Goal: Check status: Check status

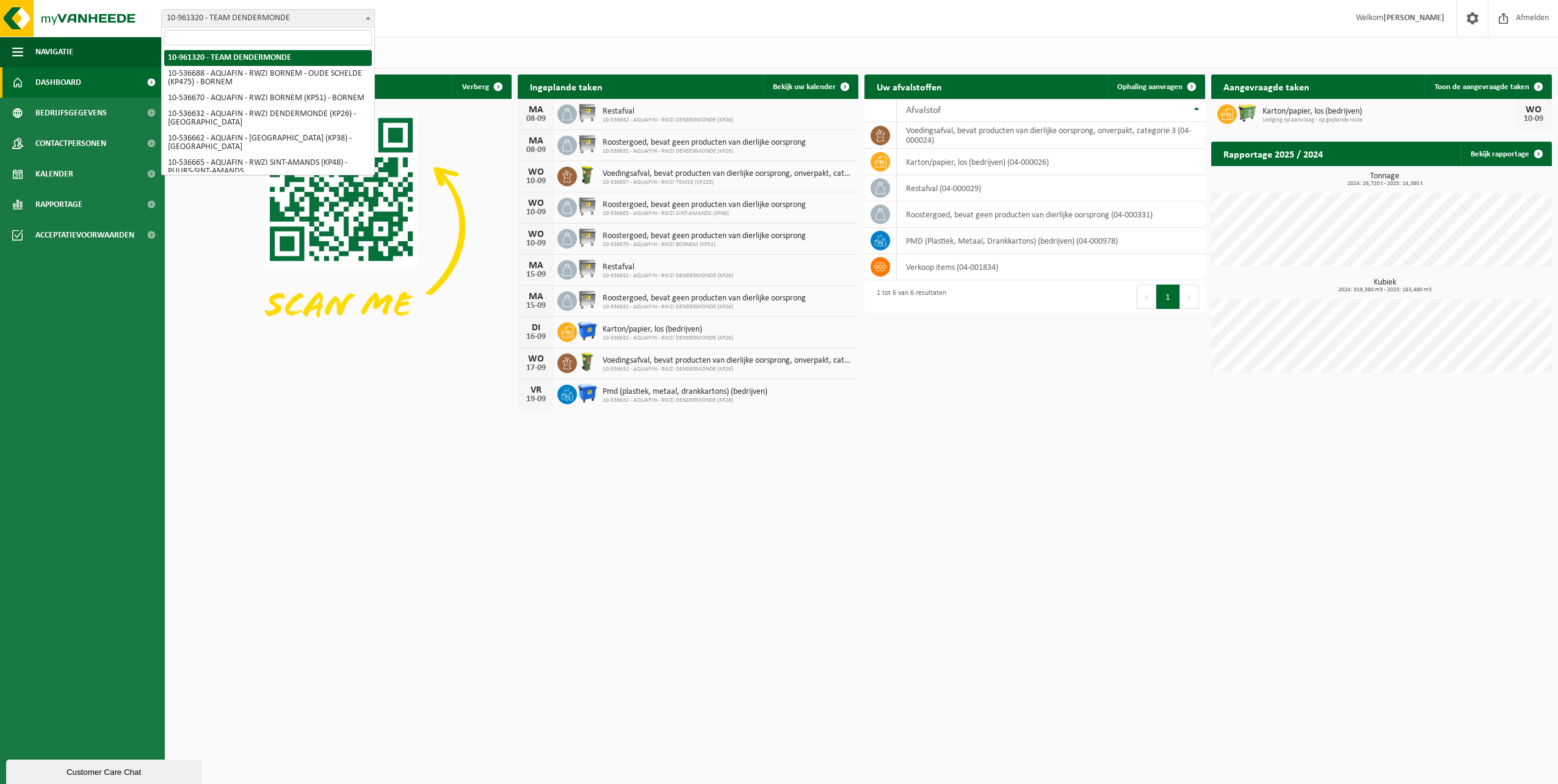
click at [367, 21] on span at bounding box center [368, 18] width 12 height 16
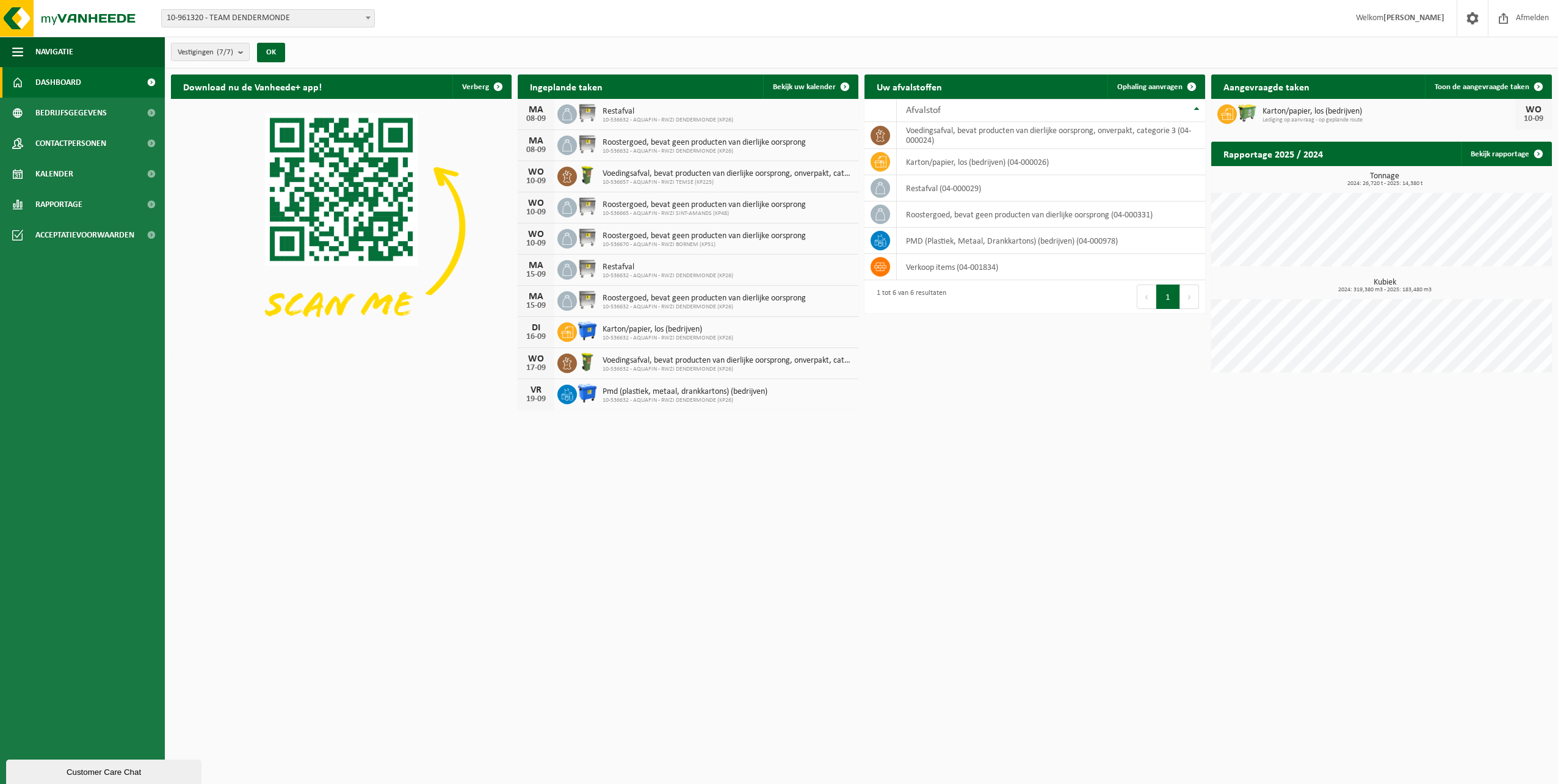
click at [360, 14] on span "10-961320 - TEAM DENDERMONDE" at bounding box center [267, 19] width 212 height 17
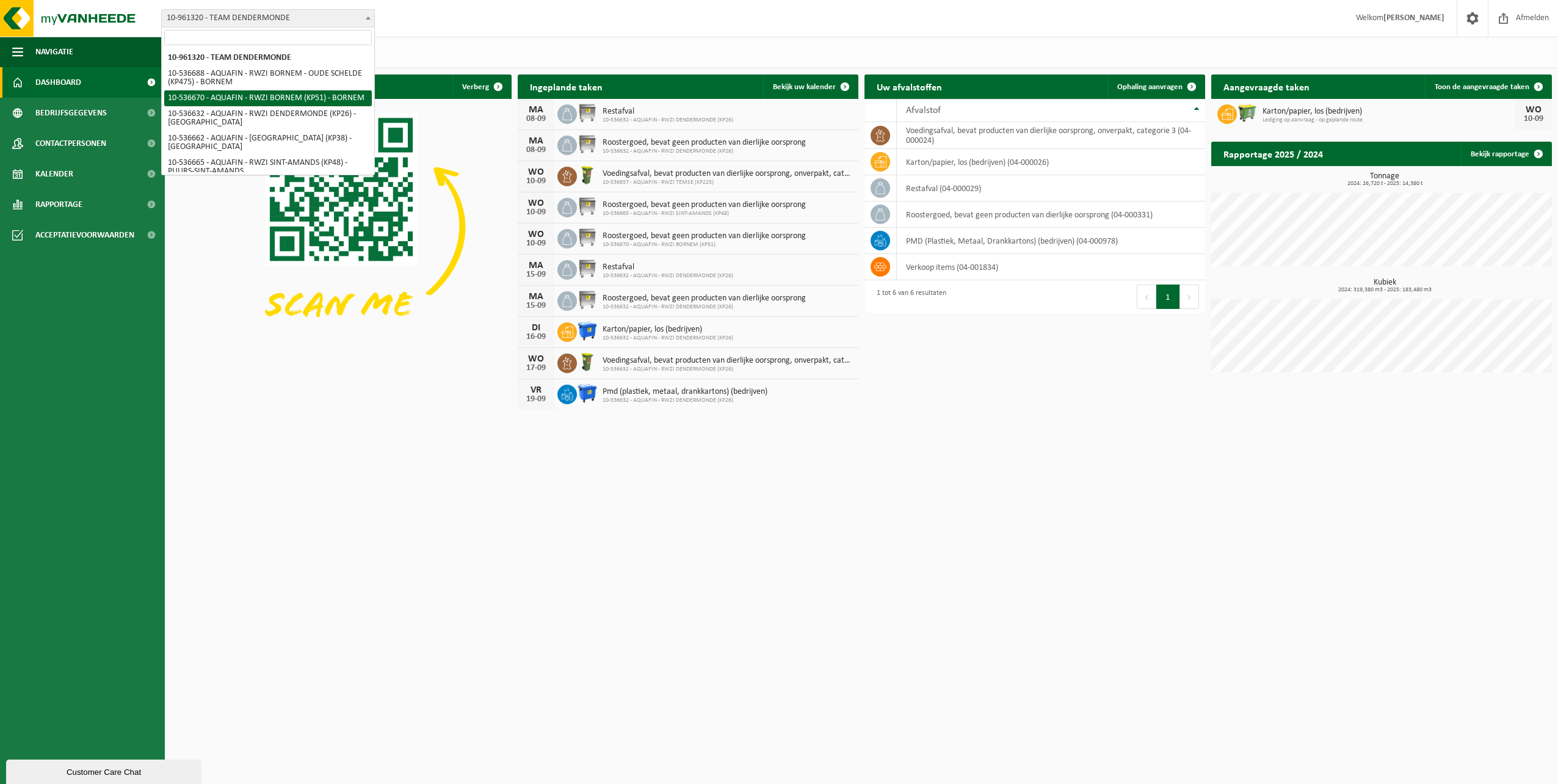
select select "3157"
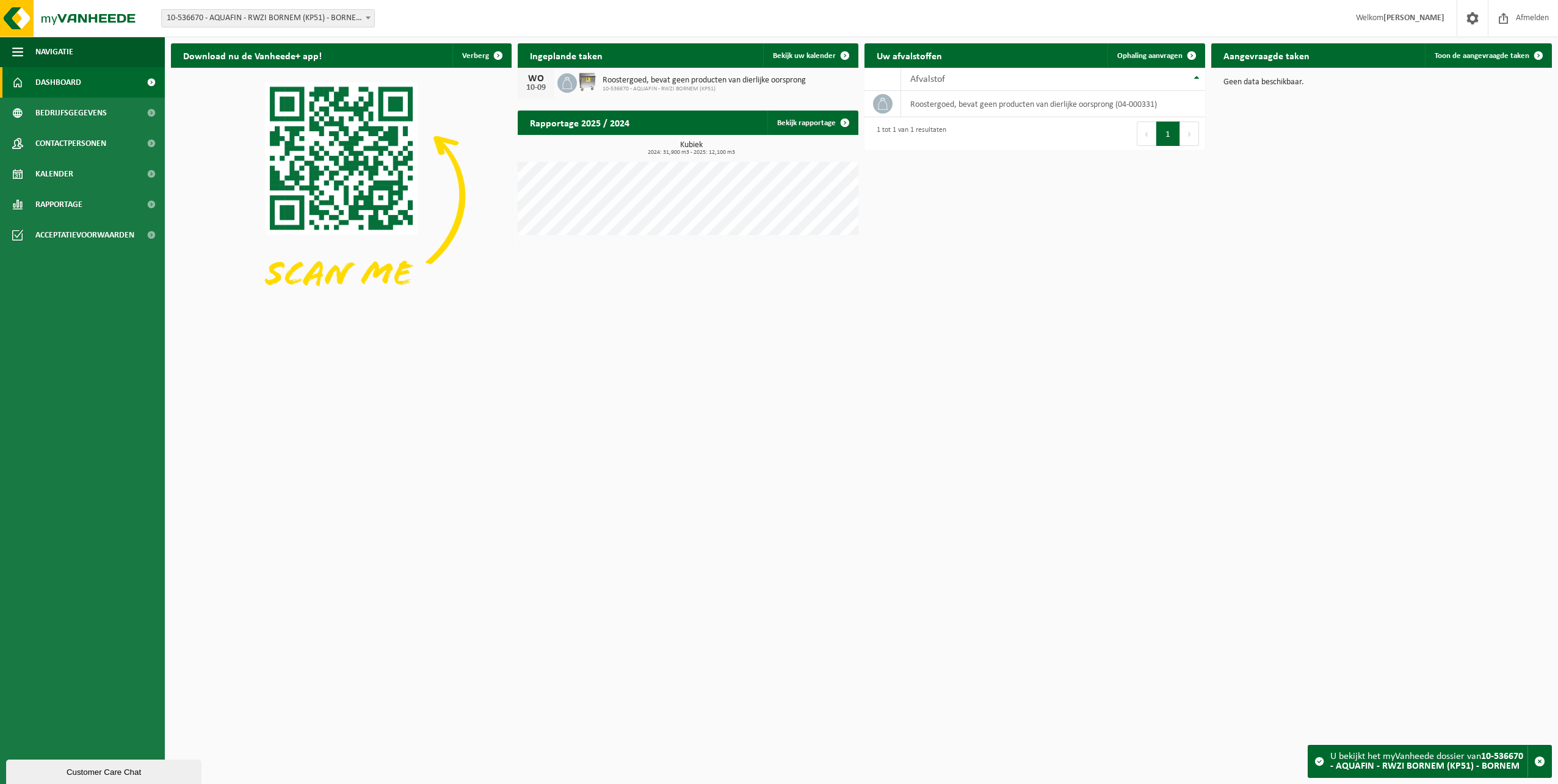
click at [41, 81] on span "Dashboard" at bounding box center [59, 82] width 46 height 31
click at [73, 180] on span "Kalender" at bounding box center [54, 174] width 38 height 31
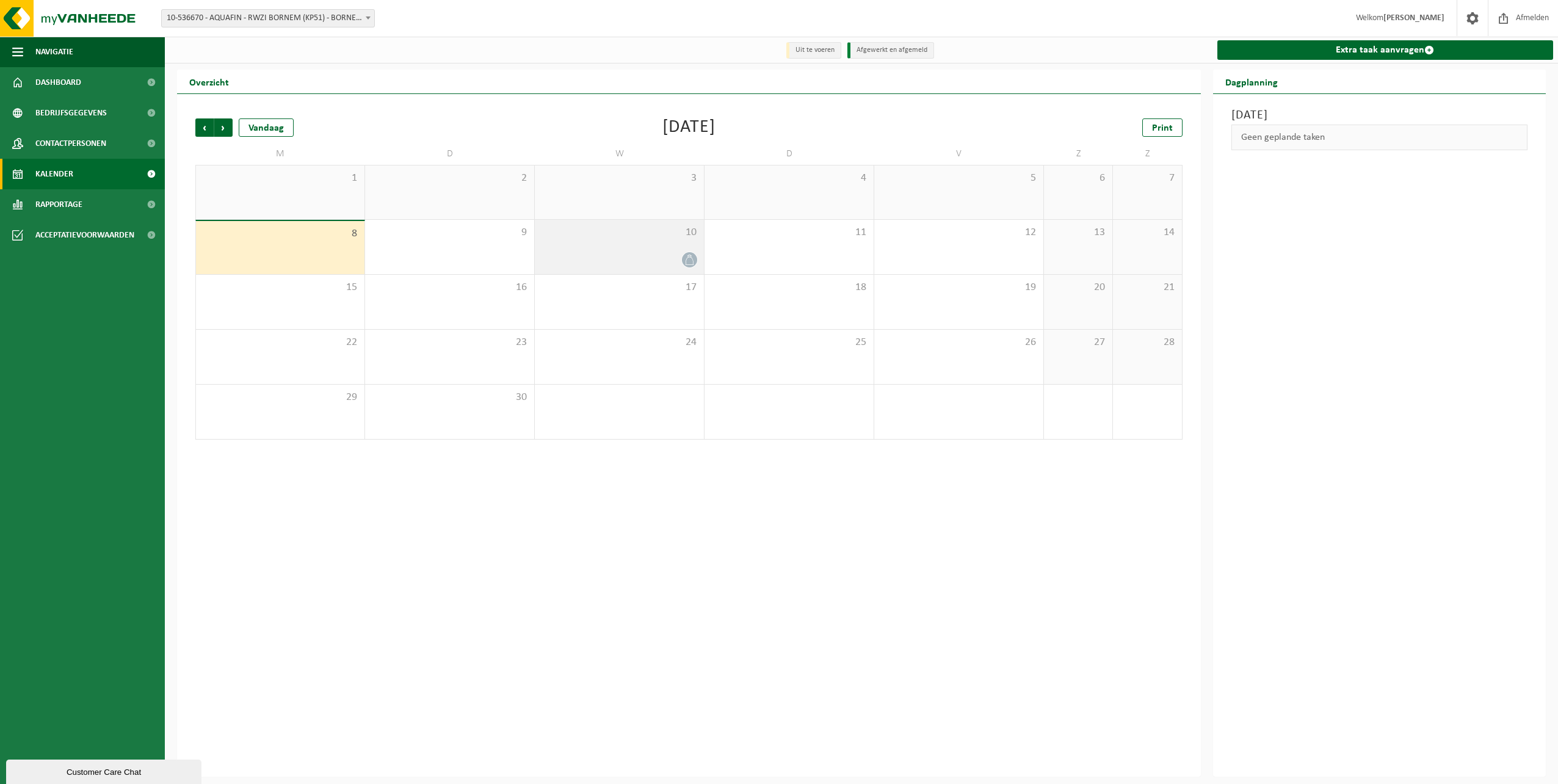
click at [688, 262] on icon at bounding box center [690, 259] width 11 height 11
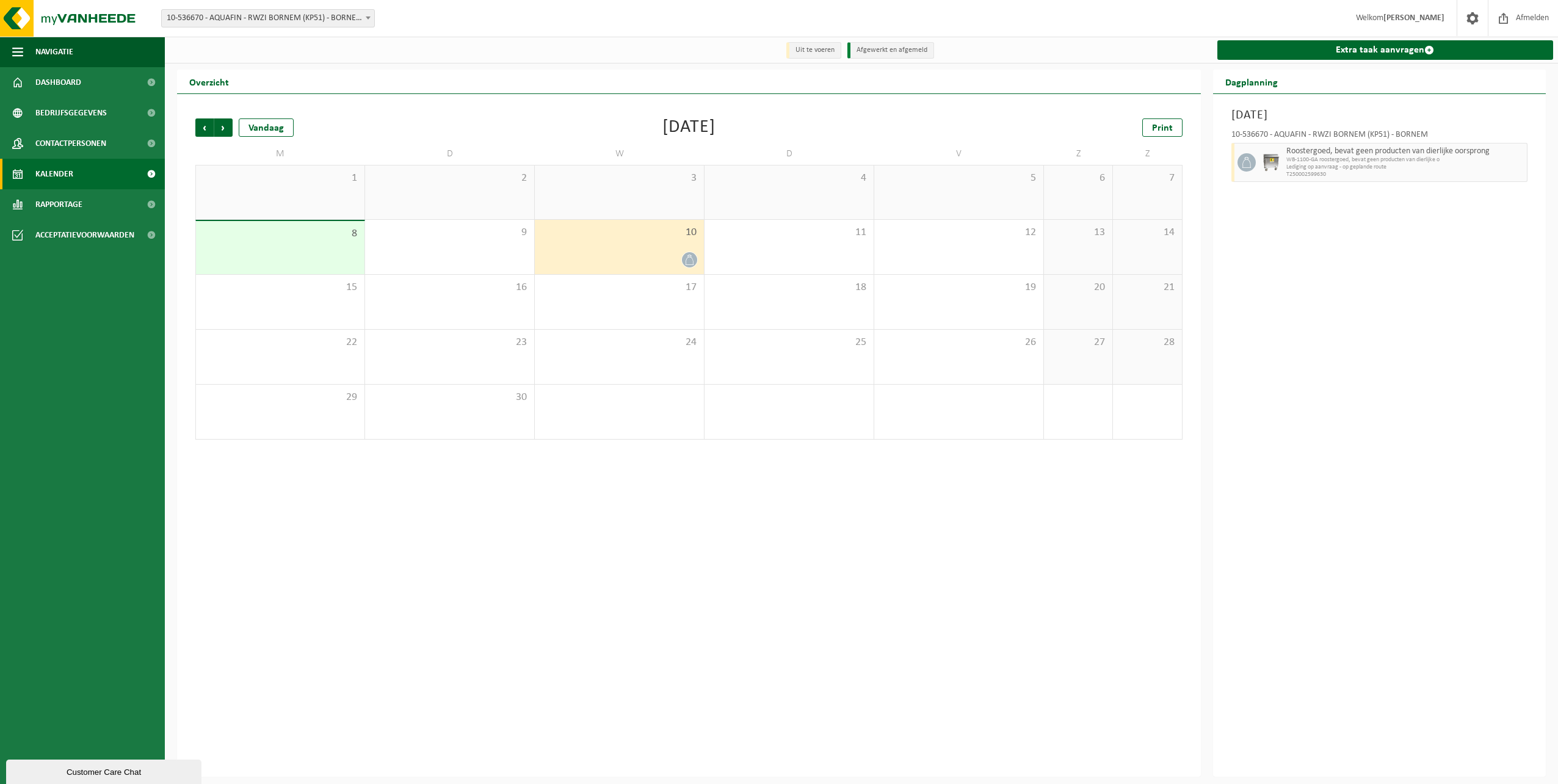
click at [805, 106] on div "Vorige Volgende Vandaag September 2025 Print M D W D V Z Z 1 2 3 4 5 6 7 8 9 10…" at bounding box center [689, 435] width 1024 height 683
